Goal: Task Accomplishment & Management: Complete application form

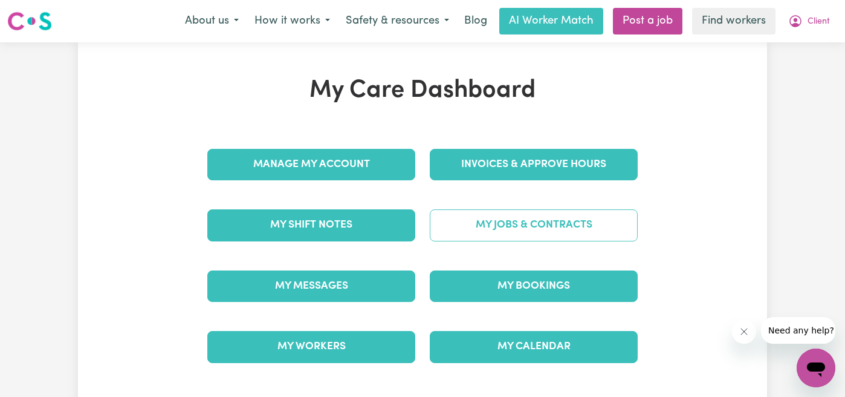
click at [545, 227] on link "My Jobs & Contracts" at bounding box center [534, 224] width 208 height 31
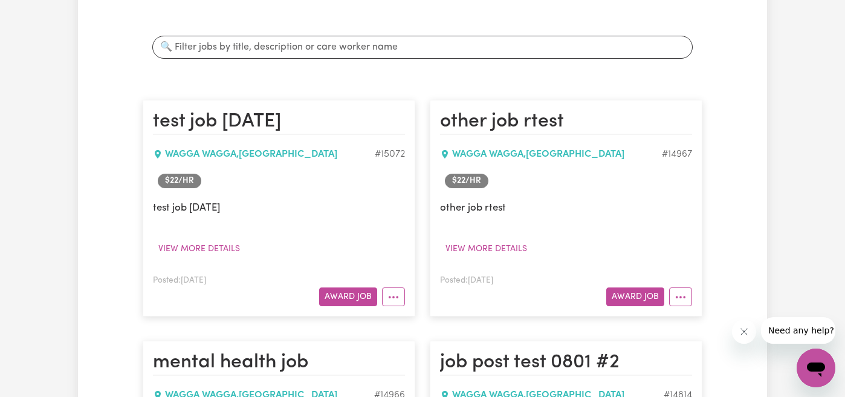
scroll to position [216, 0]
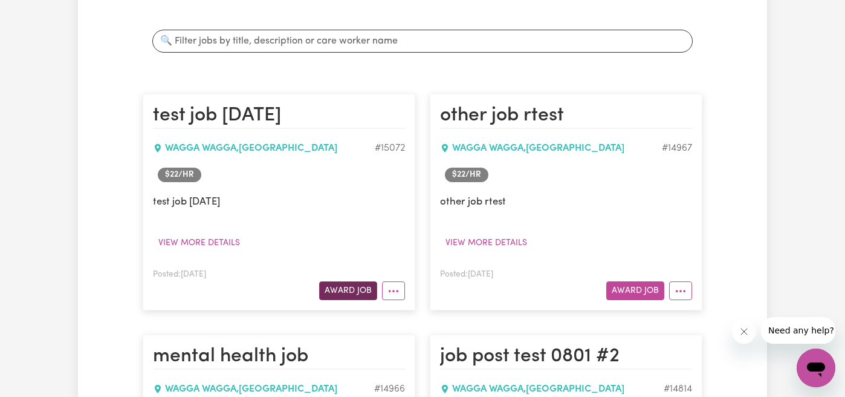
click at [350, 289] on button "Award Job" at bounding box center [348, 290] width 58 height 19
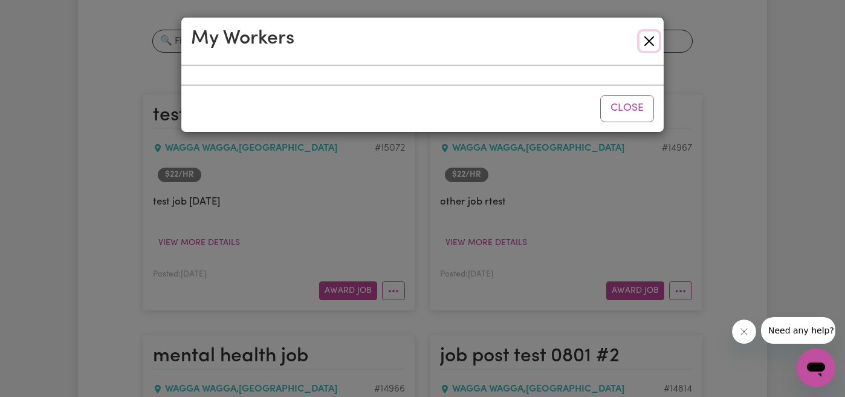
click at [650, 40] on button "Close" at bounding box center [649, 40] width 19 height 19
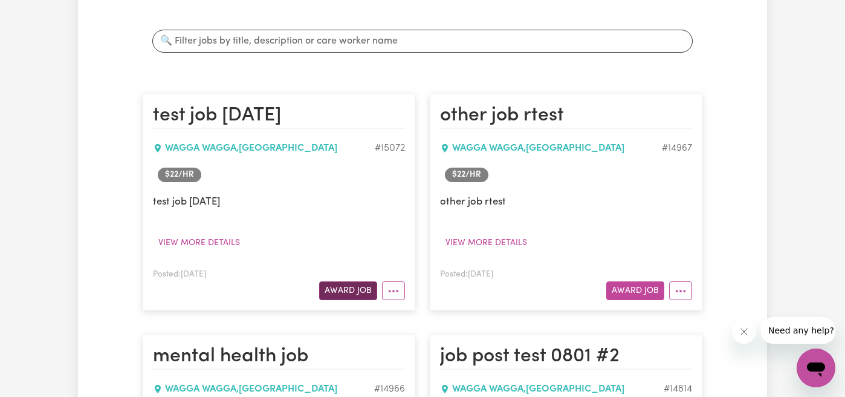
click at [339, 296] on button "Award Job" at bounding box center [348, 290] width 58 height 19
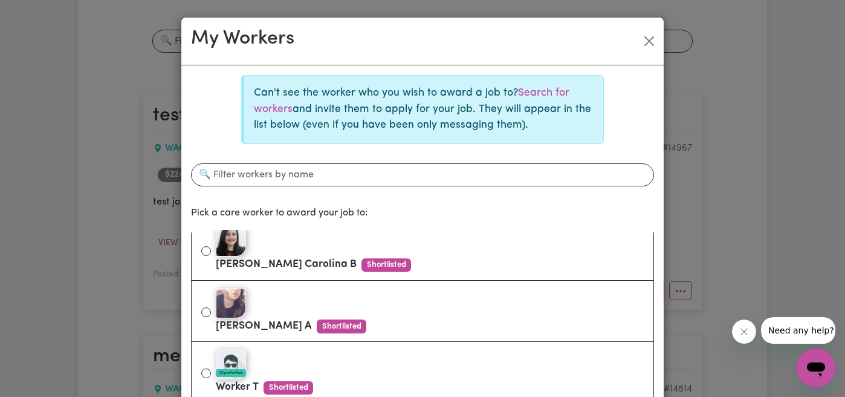
scroll to position [142, 0]
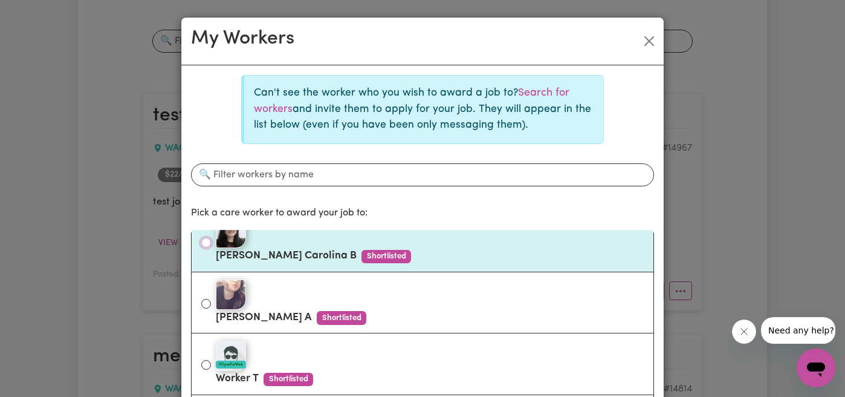
click at [208, 244] on input "[PERSON_NAME] Carolina B Shortlisted" at bounding box center [206, 243] width 10 height 10
radio input "true"
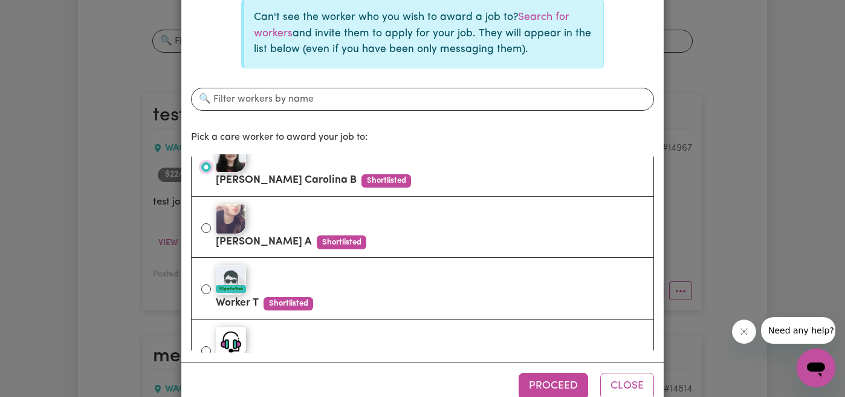
scroll to position [105, 0]
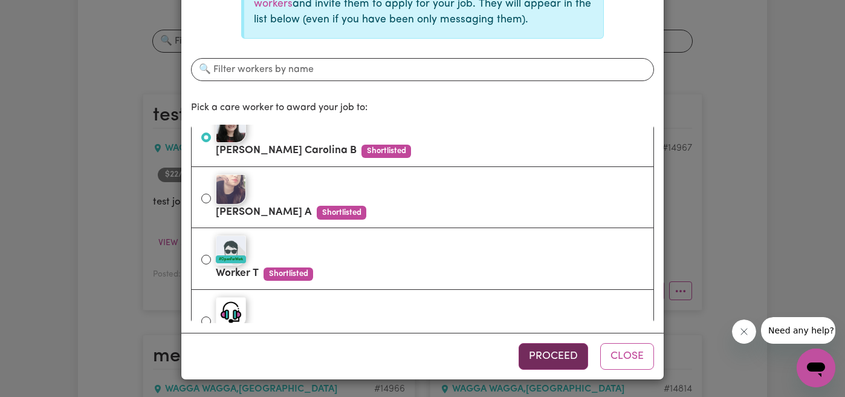
click at [552, 355] on button "Proceed" at bounding box center [554, 356] width 70 height 27
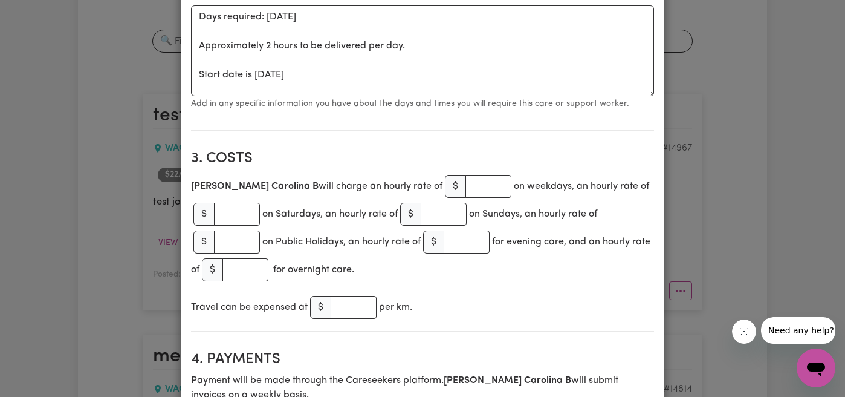
scroll to position [478, 0]
drag, startPoint x: 476, startPoint y: 184, endPoint x: 513, endPoint y: 184, distance: 36.9
click at [513, 184] on div "[PERSON_NAME] Carolina B will charge an hourly rate of $ on weekdays, an hourly…" at bounding box center [422, 228] width 463 height 111
drag, startPoint x: 279, startPoint y: 241, endPoint x: 349, endPoint y: 245, distance: 70.2
click at [349, 245] on div "[PERSON_NAME] Carolina B will charge an hourly rate of $ on weekdays, an hourly…" at bounding box center [422, 228] width 463 height 111
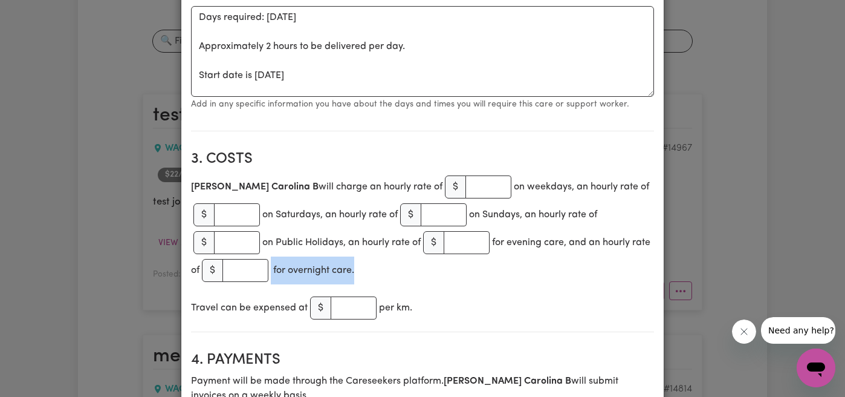
drag, startPoint x: 294, startPoint y: 270, endPoint x: 383, endPoint y: 271, distance: 88.9
click at [383, 271] on div "[PERSON_NAME] Carolina B will charge an hourly rate of $ on weekdays, an hourly…" at bounding box center [422, 228] width 463 height 111
drag, startPoint x: 383, startPoint y: 271, endPoint x: 302, endPoint y: 271, distance: 81.0
click at [302, 271] on div "[PERSON_NAME] Carolina B will charge an hourly rate of $ on weekdays, an hourly…" at bounding box center [422, 228] width 463 height 111
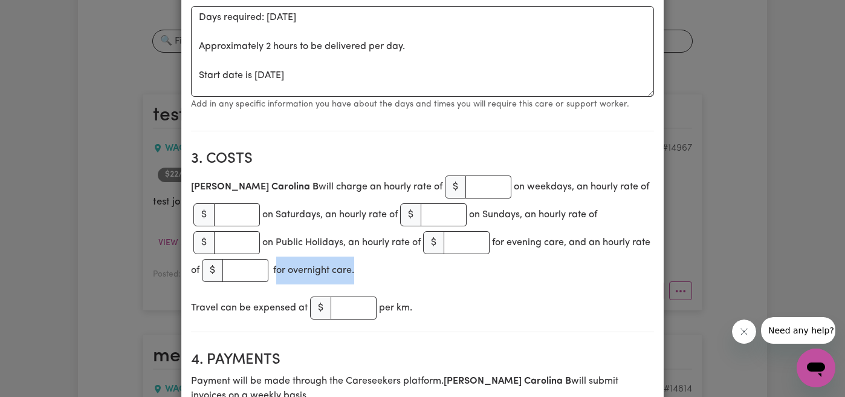
click at [329, 266] on div "[PERSON_NAME] Carolina B will charge an hourly rate of $ on weekdays, an hourly…" at bounding box center [422, 228] width 463 height 111
drag, startPoint x: 311, startPoint y: 270, endPoint x: 377, endPoint y: 270, distance: 65.9
click at [377, 270] on div "[PERSON_NAME] Carolina B will charge an hourly rate of $ on weekdays, an hourly…" at bounding box center [422, 228] width 463 height 111
click at [383, 270] on div "[PERSON_NAME] Carolina B will charge an hourly rate of $ on weekdays, an hourly…" at bounding box center [422, 228] width 463 height 111
drag, startPoint x: 383, startPoint y: 270, endPoint x: 305, endPoint y: 268, distance: 77.4
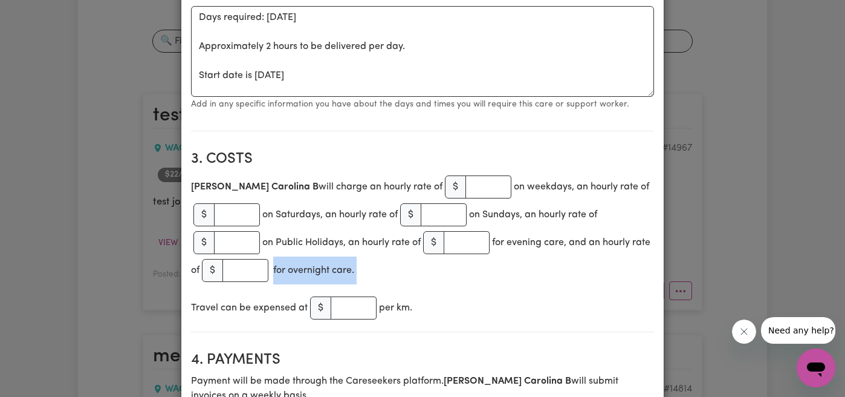
click at [305, 268] on div "[PERSON_NAME] Carolina B will charge an hourly rate of $ on weekdays, an hourly…" at bounding box center [422, 228] width 463 height 111
click at [209, 156] on h2 "3. Costs" at bounding box center [422, 160] width 463 height 18
drag, startPoint x: 209, startPoint y: 156, endPoint x: 259, endPoint y: 156, distance: 50.2
click at [259, 156] on h2 "3. Costs" at bounding box center [422, 160] width 463 height 18
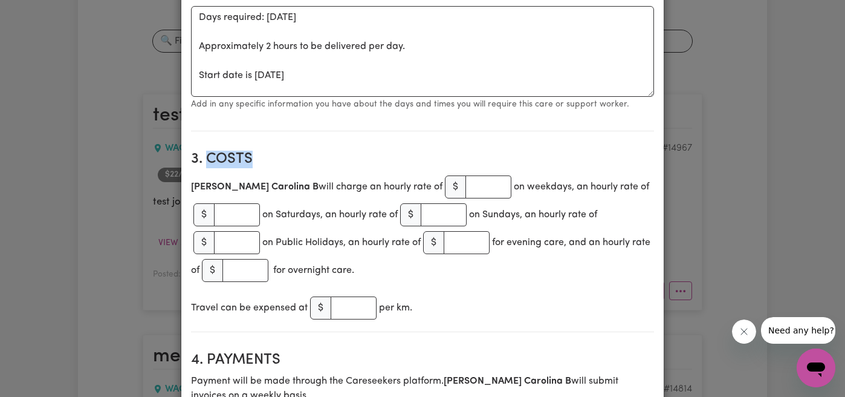
click at [259, 156] on h2 "3. Costs" at bounding box center [422, 160] width 463 height 18
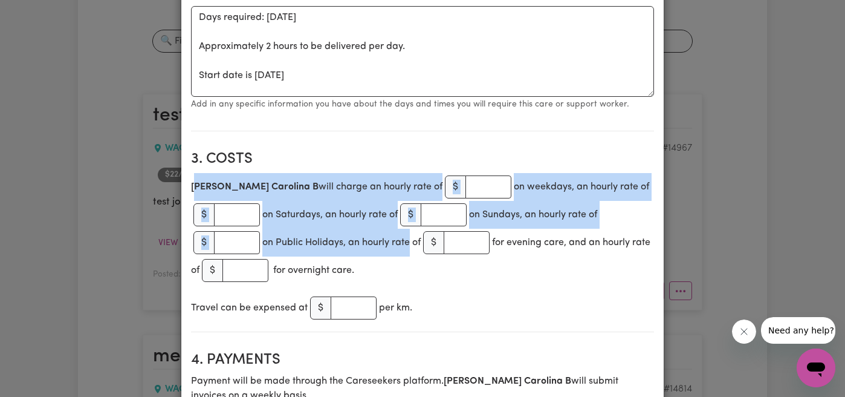
drag, startPoint x: 194, startPoint y: 188, endPoint x: 408, endPoint y: 246, distance: 221.7
click at [408, 246] on div "[PERSON_NAME] Carolina B will charge an hourly rate of $ on weekdays, an hourly…" at bounding box center [422, 228] width 463 height 111
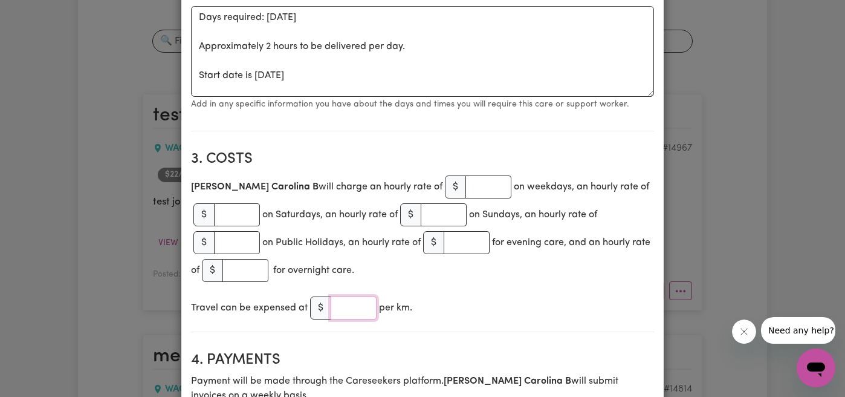
click at [349, 307] on input "number" at bounding box center [354, 307] width 46 height 23
drag, startPoint x: 418, startPoint y: 307, endPoint x: 386, endPoint y: 307, distance: 32.0
click at [386, 307] on div "Travel can be expensed at $ per km." at bounding box center [422, 308] width 463 height 28
drag, startPoint x: 386, startPoint y: 307, endPoint x: 412, endPoint y: 307, distance: 26.0
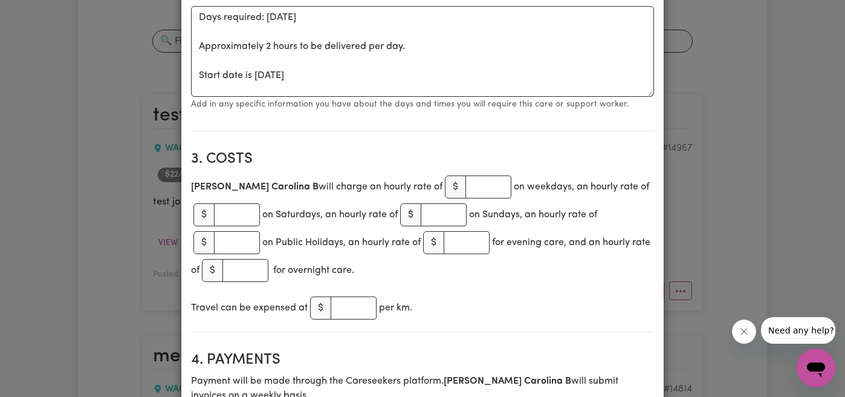
click at [412, 307] on div "Travel can be expensed at $ per km." at bounding box center [422, 308] width 463 height 28
click at [438, 305] on div "Travel can be expensed at $ per km." at bounding box center [422, 308] width 463 height 28
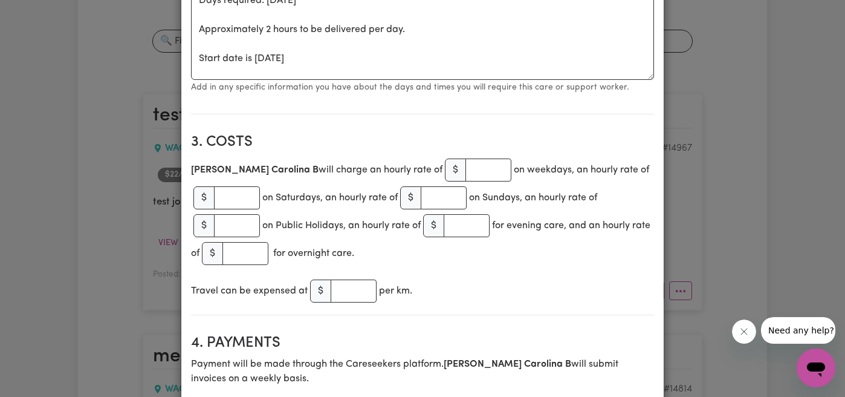
scroll to position [495, 0]
